Goal: Information Seeking & Learning: Find specific fact

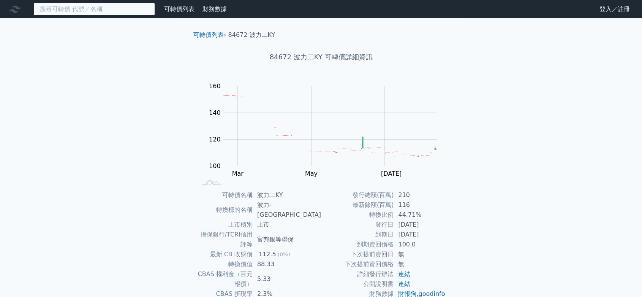
click at [89, 8] on input at bounding box center [94, 9] width 122 height 13
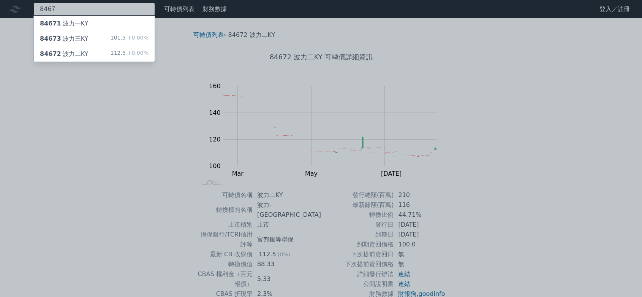
type input "8467"
click at [70, 40] on div "84673 波力三KY" at bounding box center [64, 38] width 48 height 9
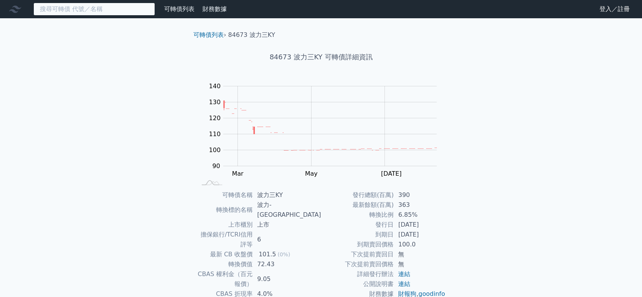
click at [110, 12] on input at bounding box center [94, 9] width 122 height 13
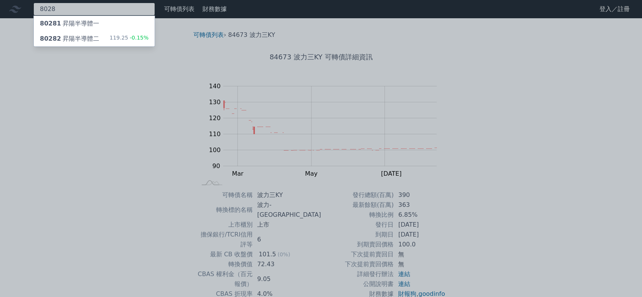
type input "8028"
click at [115, 43] on div "80282 昇陽半導體二 119.25 -0.15%" at bounding box center [94, 38] width 121 height 15
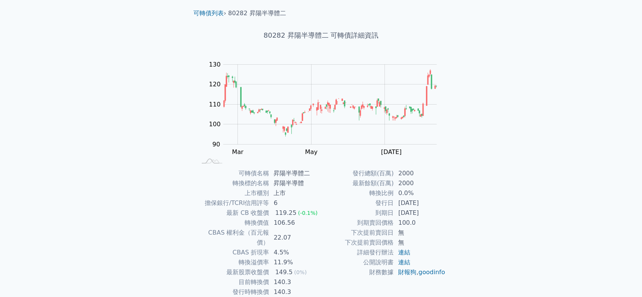
scroll to position [42, 0]
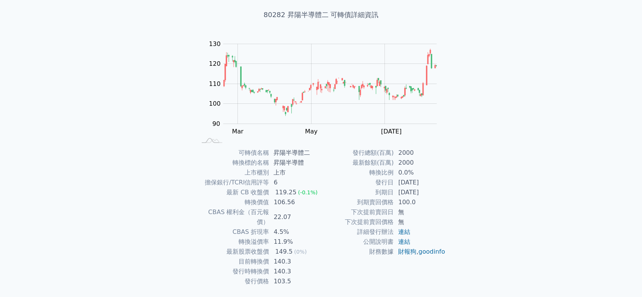
drag, startPoint x: 23, startPoint y: 156, endPoint x: 43, endPoint y: 150, distance: 20.8
click at [23, 156] on div "可轉債列表 財務數據 可轉債列表 財務數據 登入／註冊 登入／註冊 可轉債列表 › 80282 昇陽半導體二 80282 昇陽半導體二 可轉債詳細資訊 Zoo…" at bounding box center [321, 139] width 642 height 362
